Goal: Task Accomplishment & Management: Manage account settings

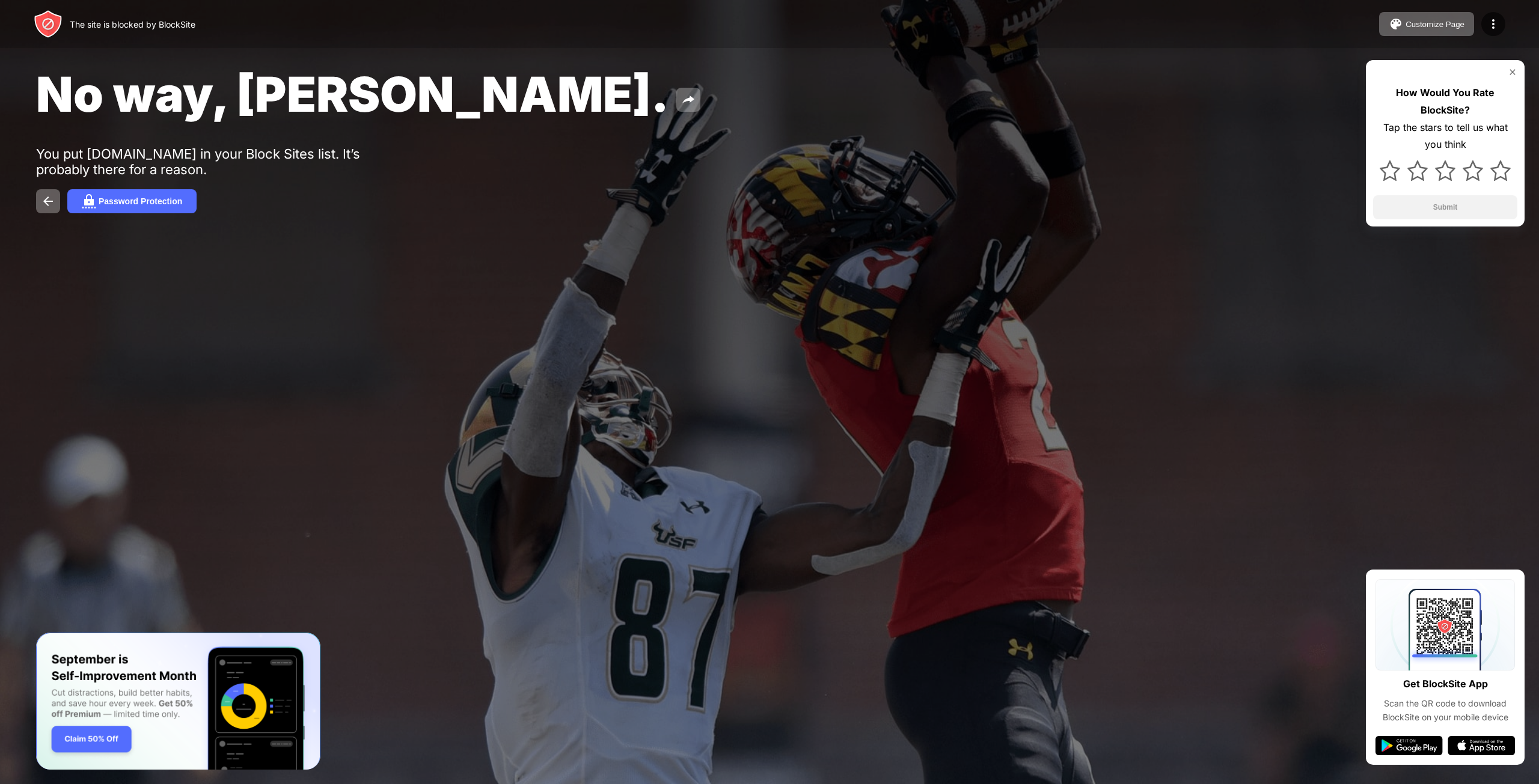
drag, startPoint x: 0, startPoint y: 0, endPoint x: 687, endPoint y: 137, distance: 700.5
click at [687, 137] on div "No way, Jose. You put youtube.com in your Block Sites list. It’s probably there…" at bounding box center [769, 139] width 1539 height 279
